Goal: Information Seeking & Learning: Understand process/instructions

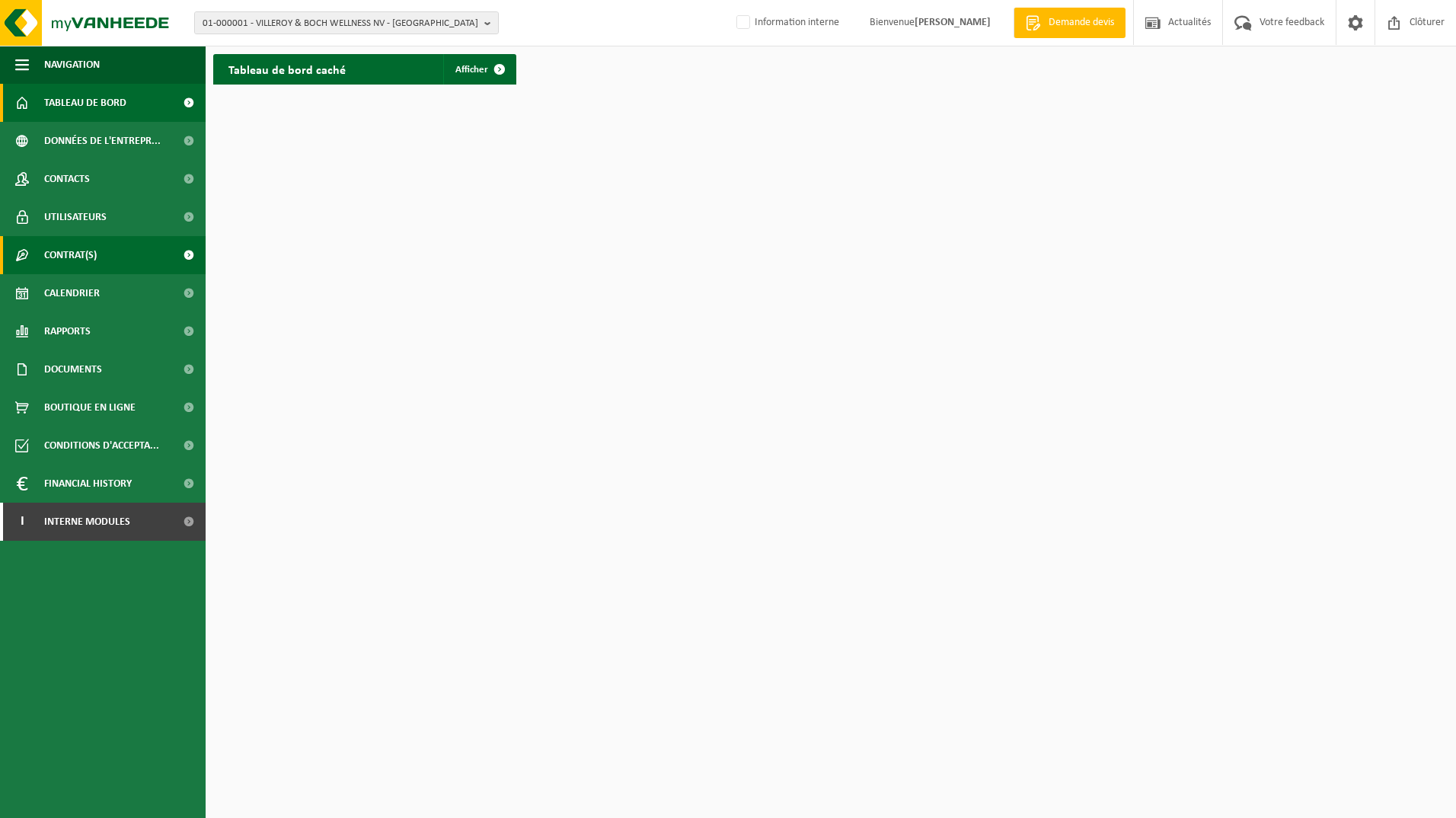
click at [120, 250] on link "Contrat(s)" at bounding box center [103, 254] width 205 height 38
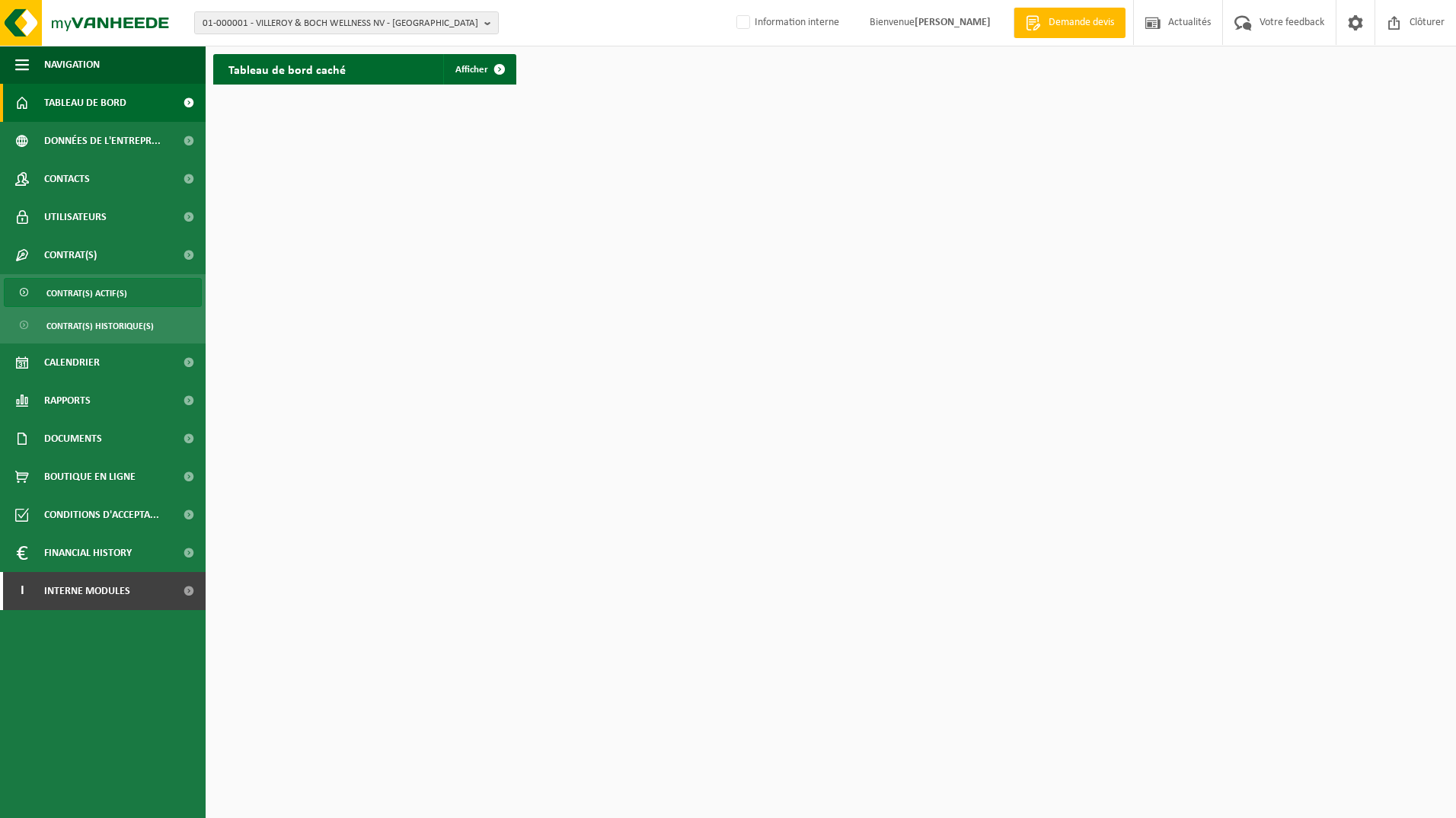
click at [133, 295] on link "Contrat(s) actif(s)" at bounding box center [103, 292] width 198 height 29
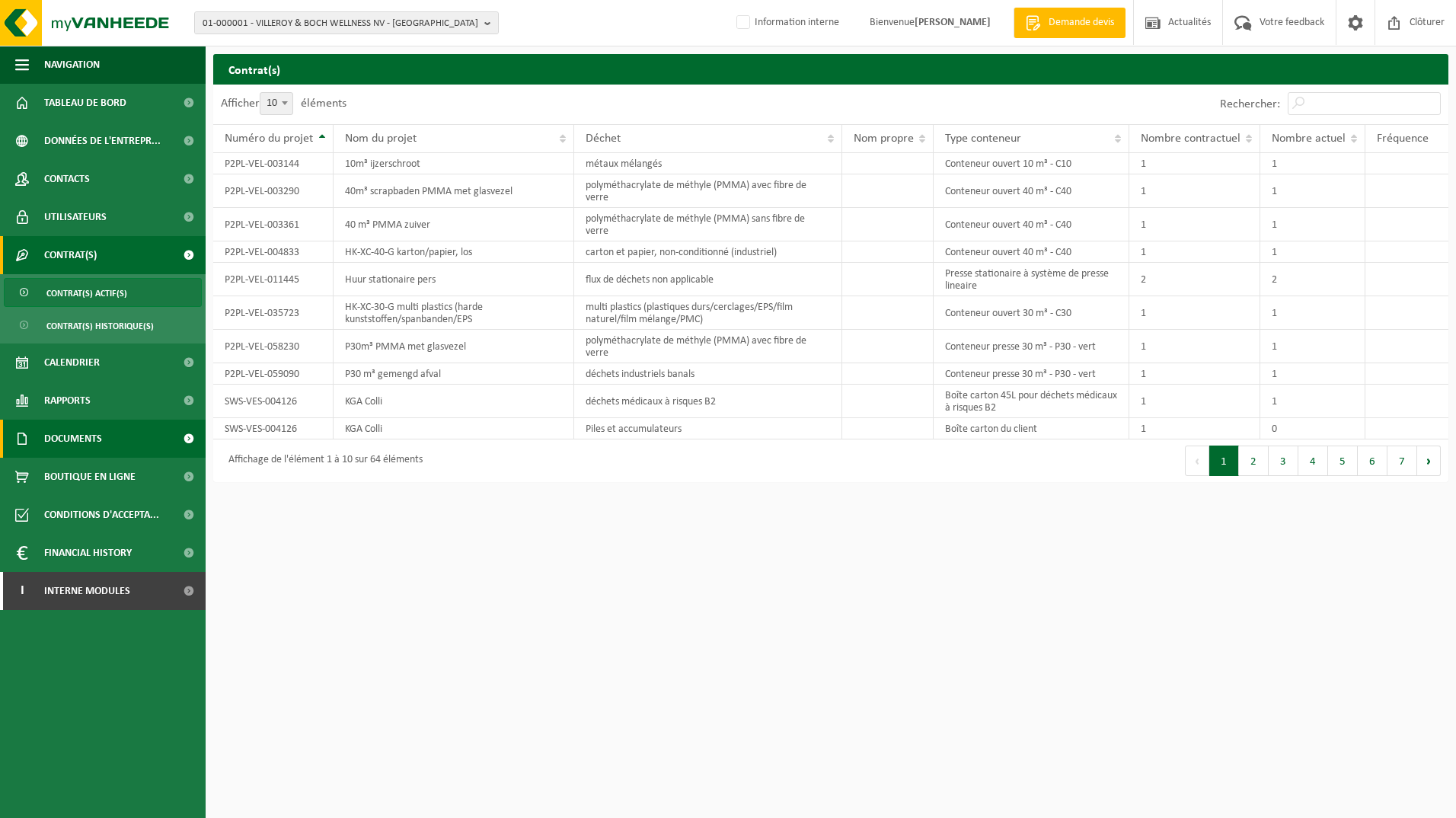
click at [132, 436] on link "Documents" at bounding box center [103, 438] width 205 height 38
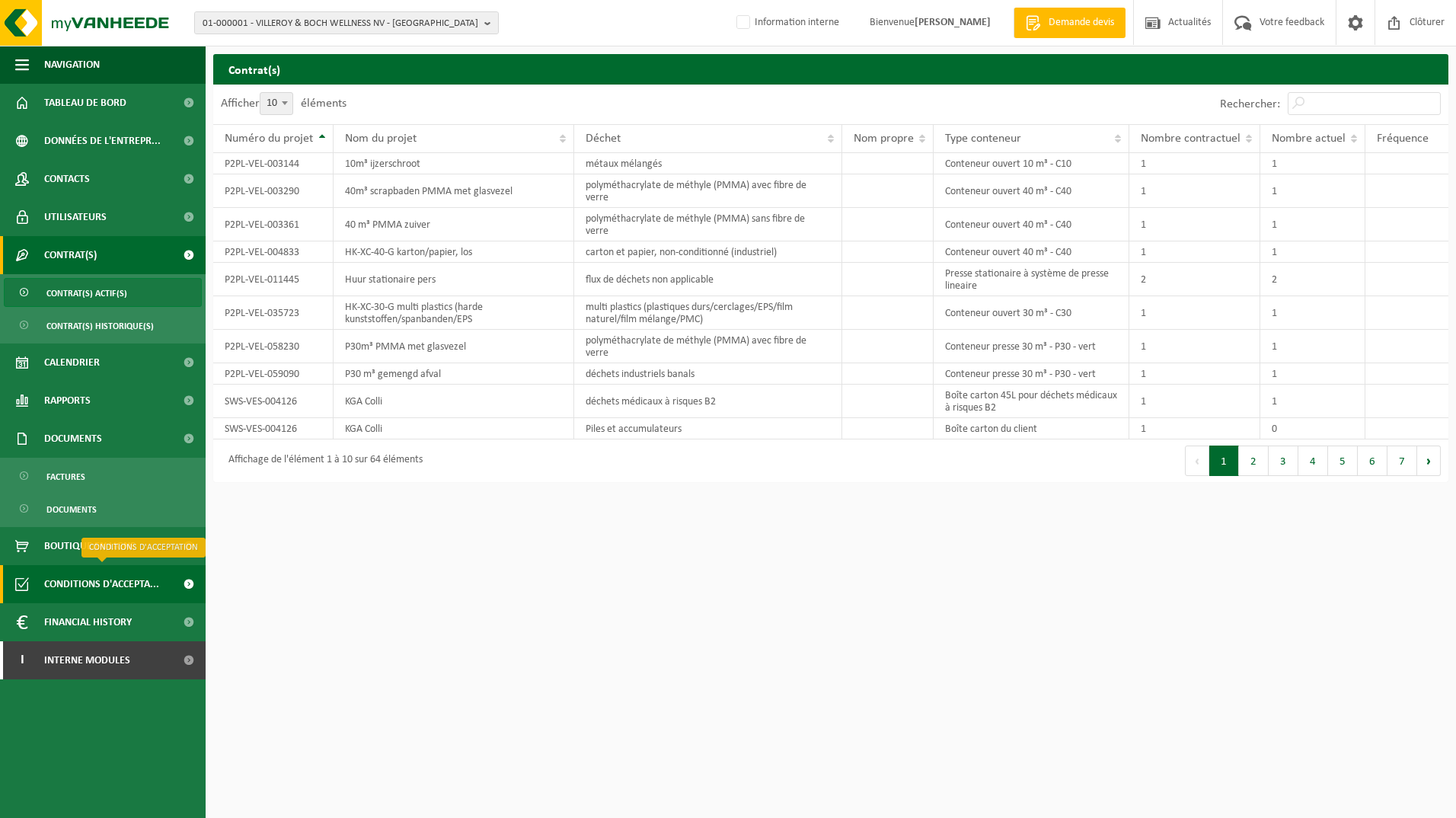
click at [123, 579] on span "Conditions d'accepta..." at bounding box center [101, 584] width 115 height 38
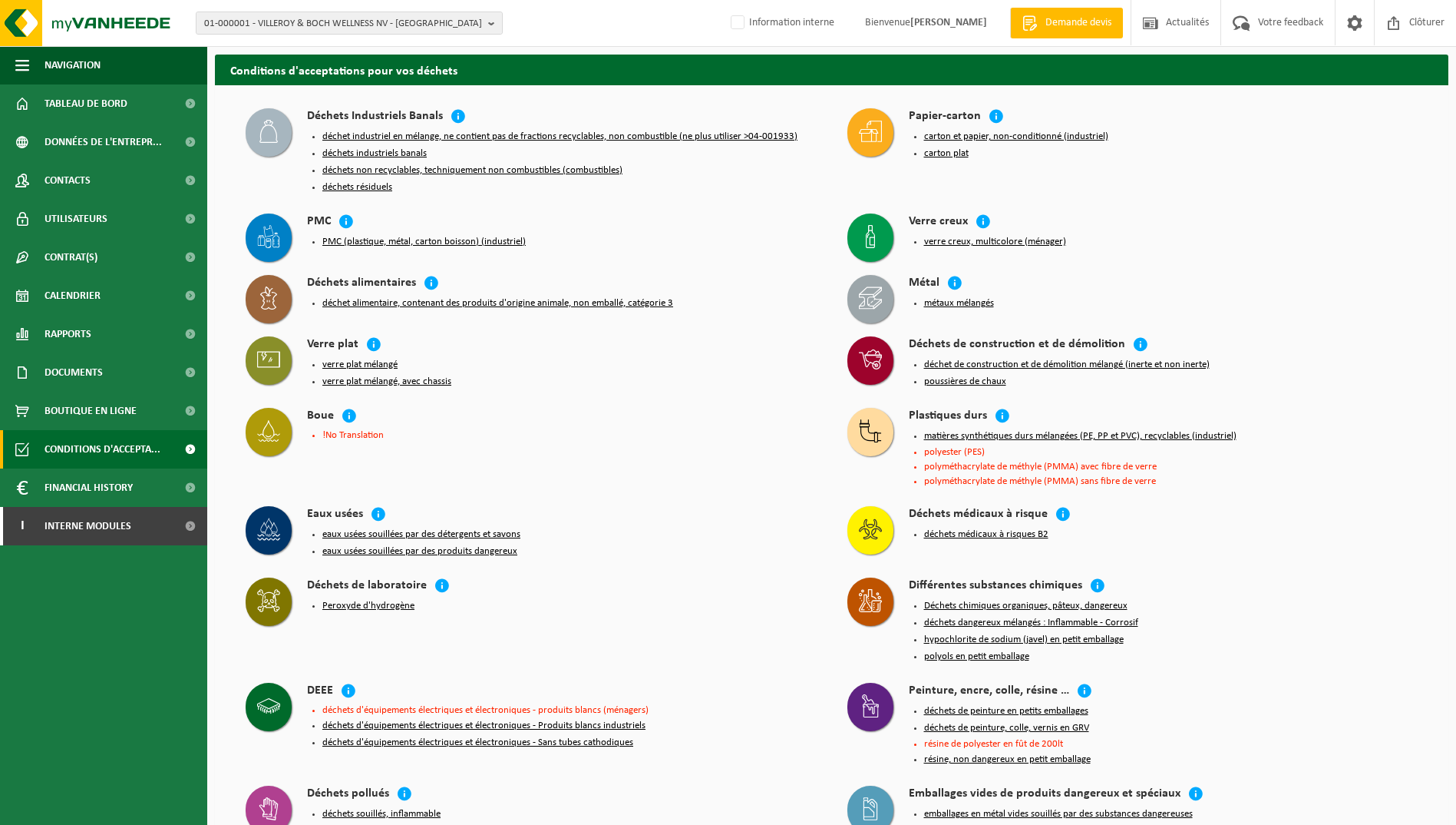
click at [280, 129] on span at bounding box center [269, 133] width 46 height 49
click at [355, 111] on h4 "Déchets Industriels Banals" at bounding box center [375, 117] width 136 height 18
click at [414, 137] on button "déchet industriel en mélange, ne contient pas de fractions recyclables, non com…" at bounding box center [559, 136] width 475 height 12
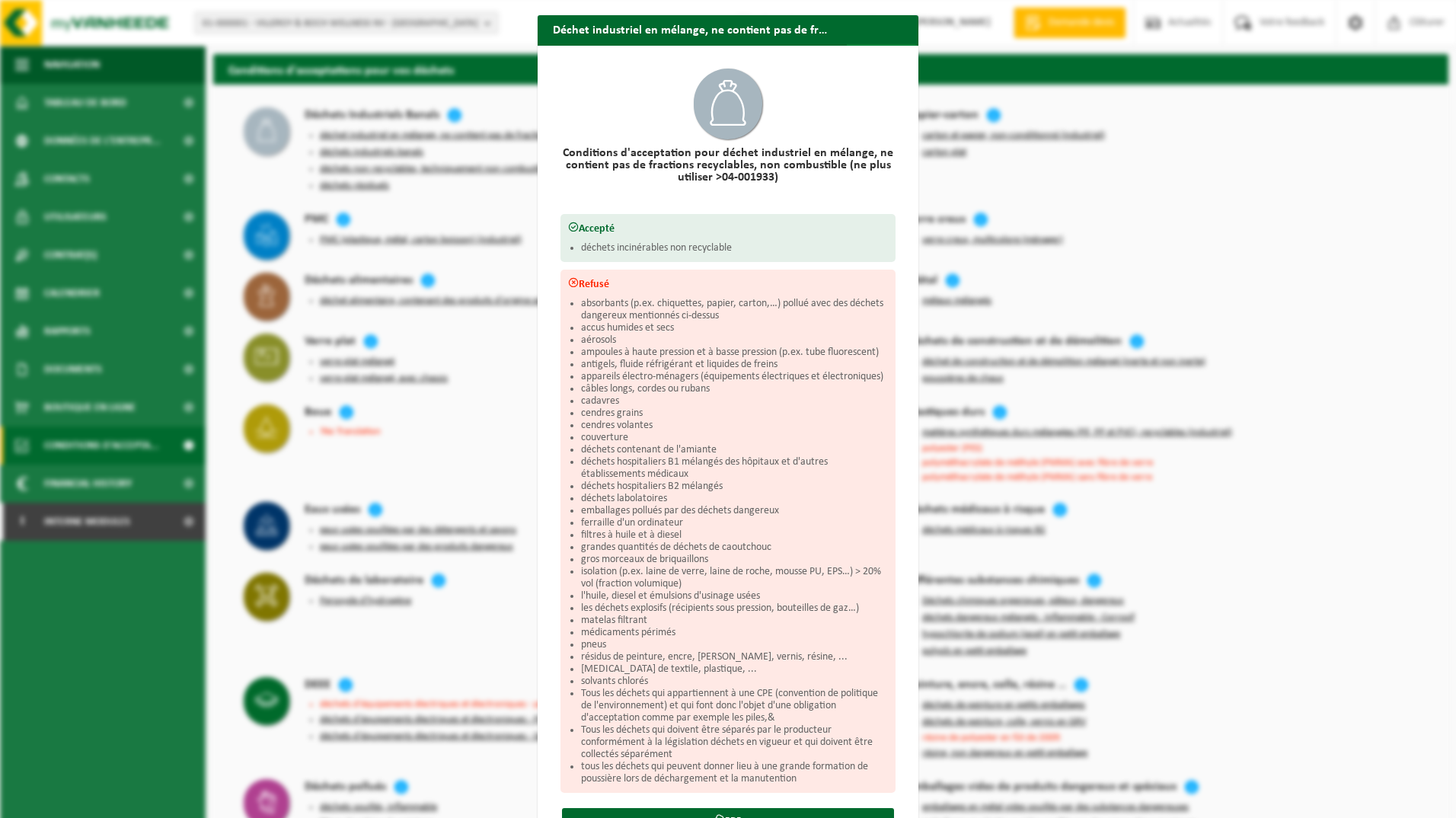
click at [886, 44] on span "button" at bounding box center [901, 59] width 31 height 31
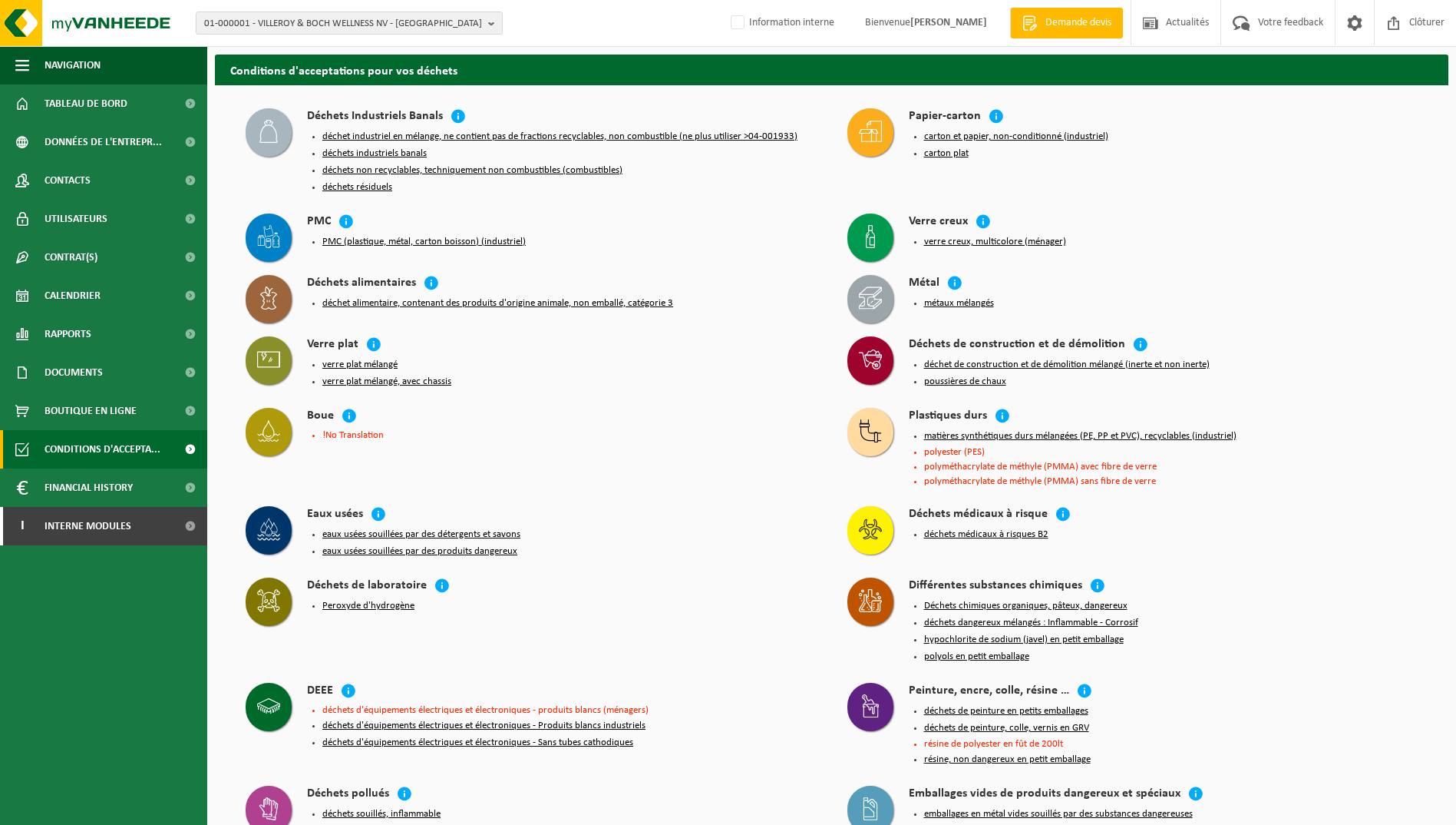
click at [995, 135] on button "carton et papier, non-conditionné (industriel)" at bounding box center [1017, 136] width 185 height 12
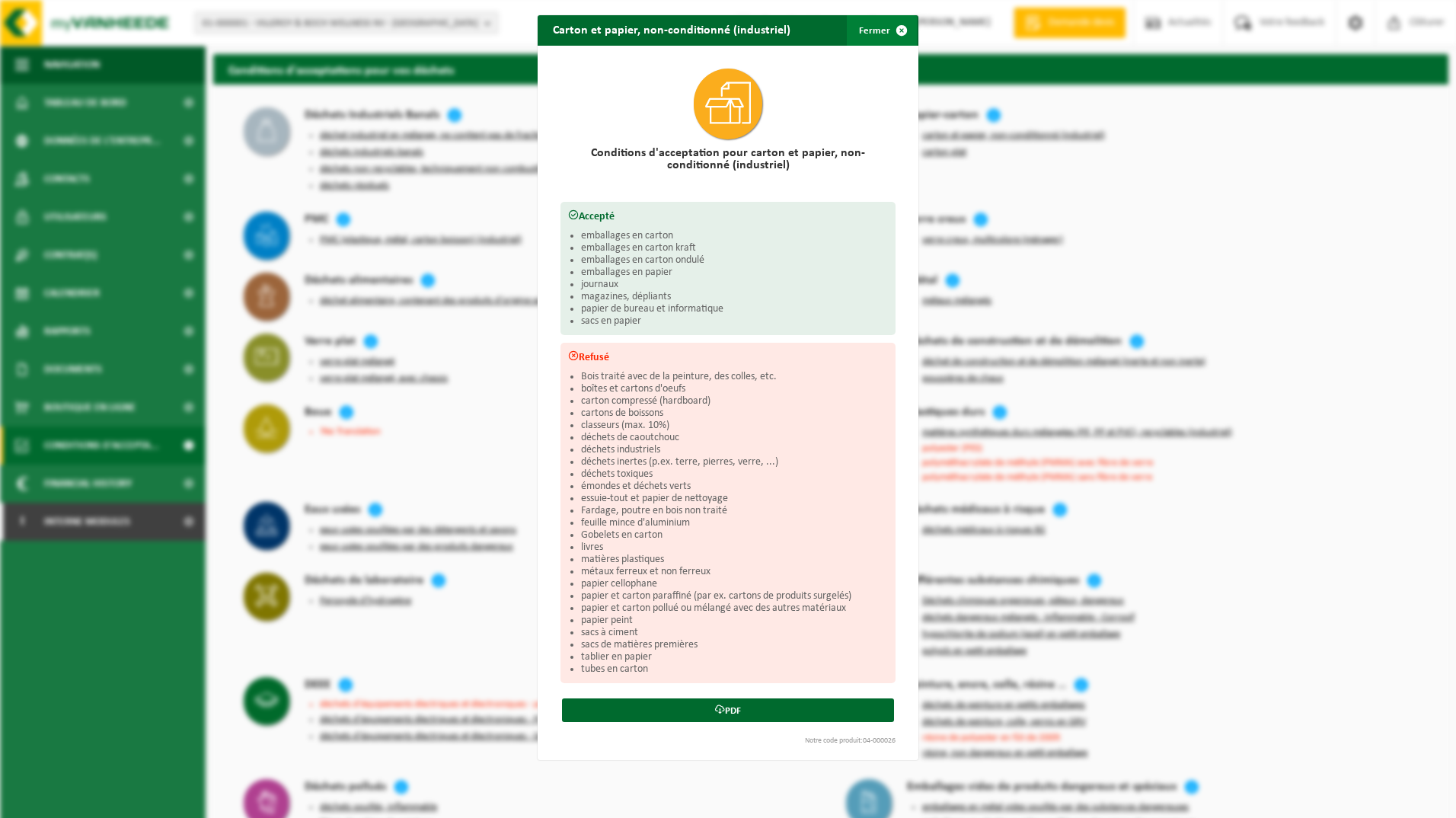
click at [886, 35] on span "button" at bounding box center [901, 31] width 31 height 31
